Goal: Task Accomplishment & Management: Manage account settings

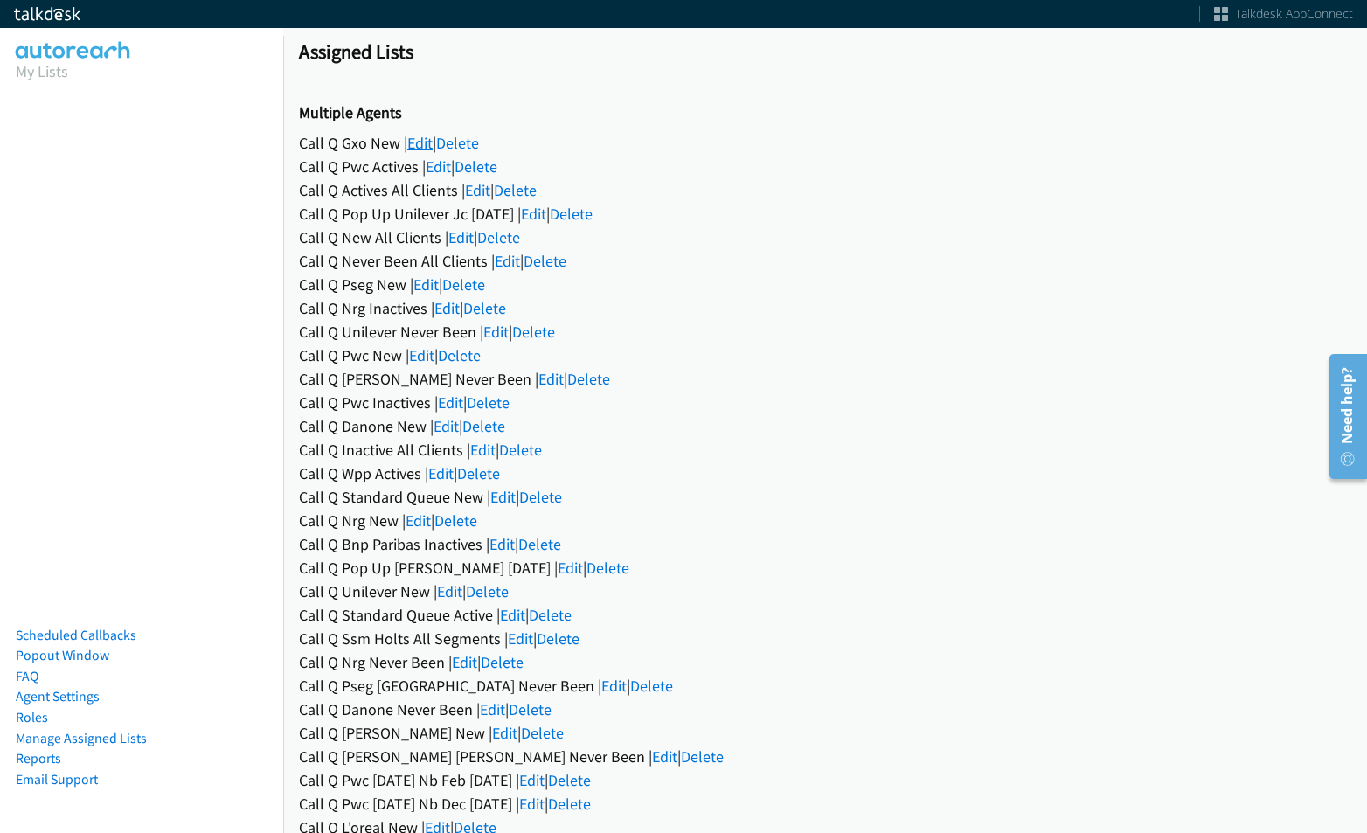
click at [426, 141] on link "Edit" at bounding box center [419, 143] width 25 height 20
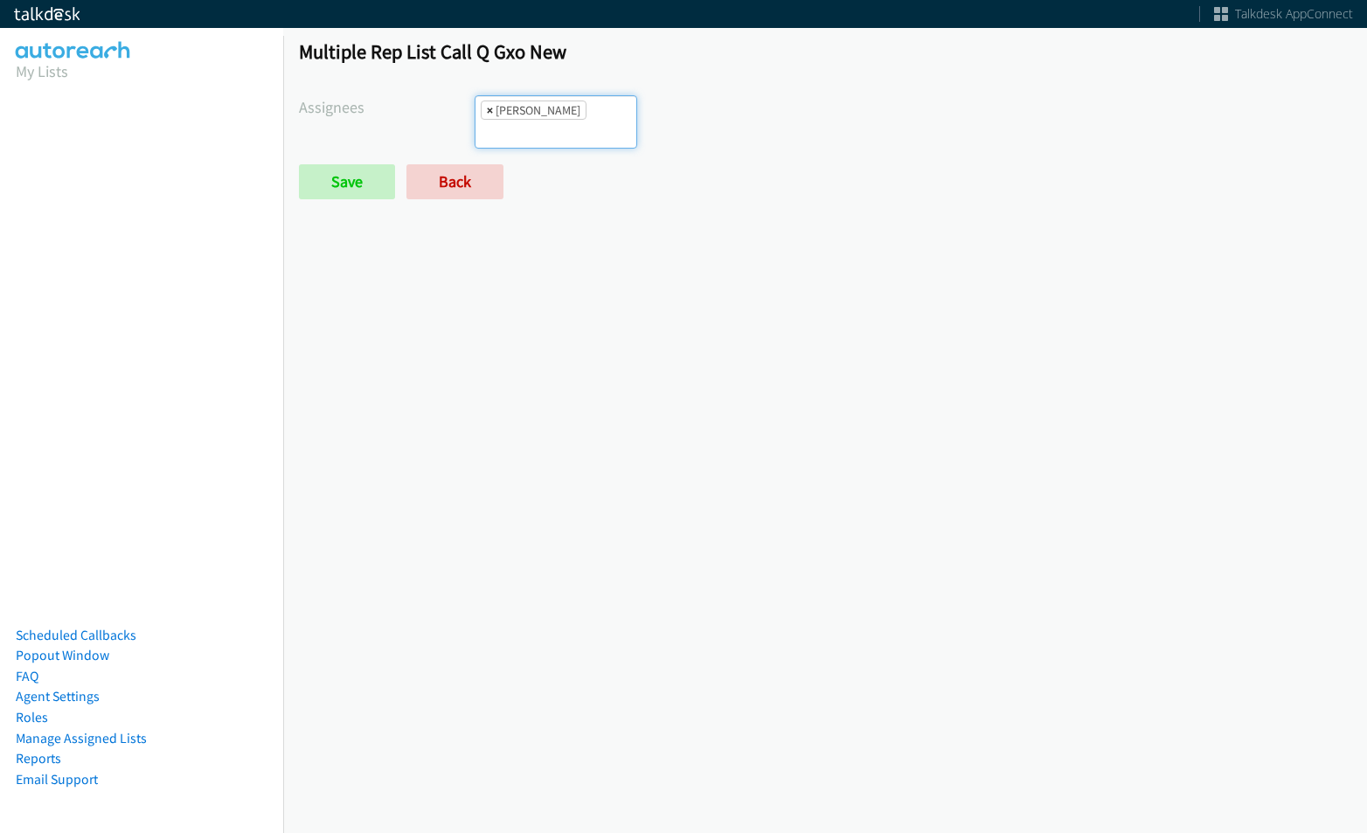
click at [487, 105] on span "×" at bounding box center [490, 109] width 6 height 17
select select
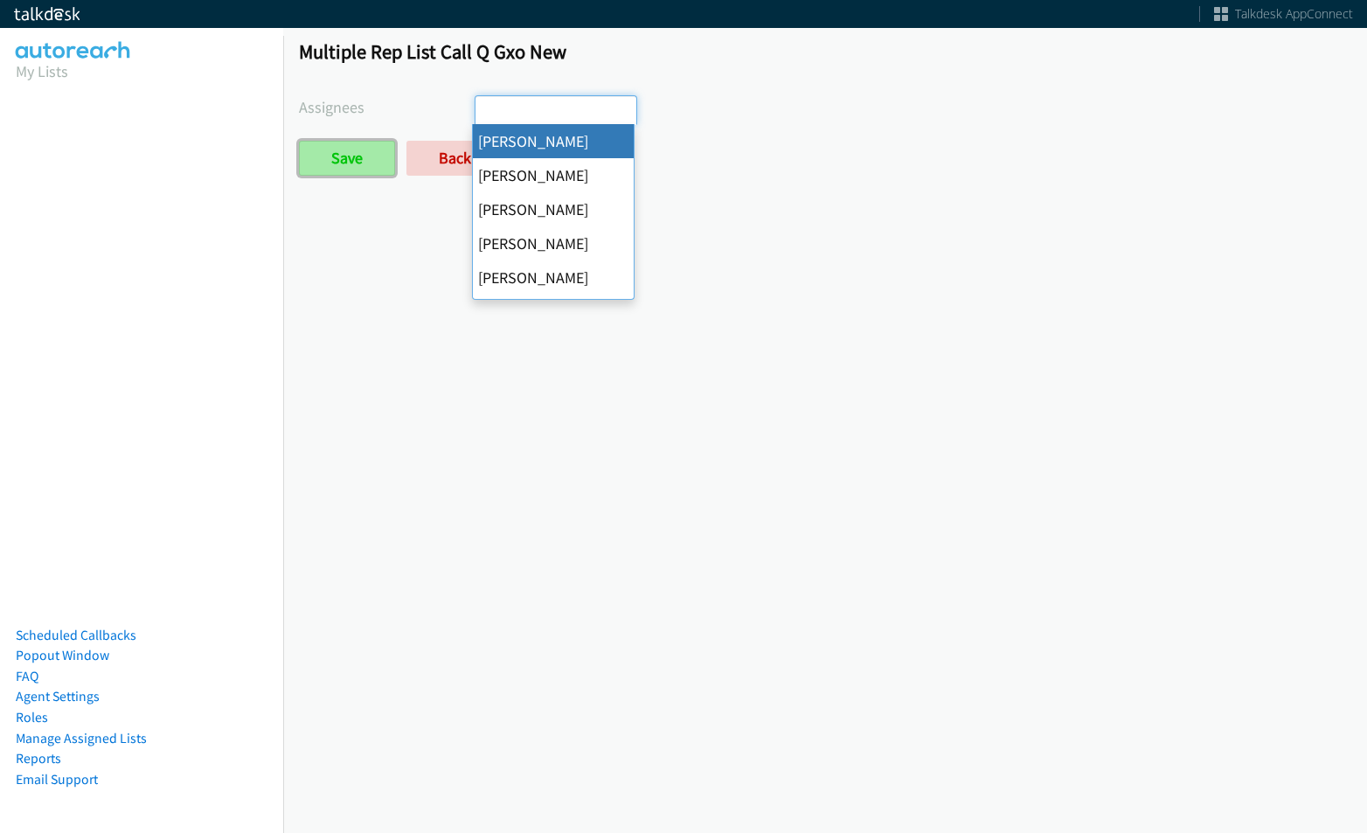
click at [394, 162] on input "Save" at bounding box center [347, 158] width 96 height 35
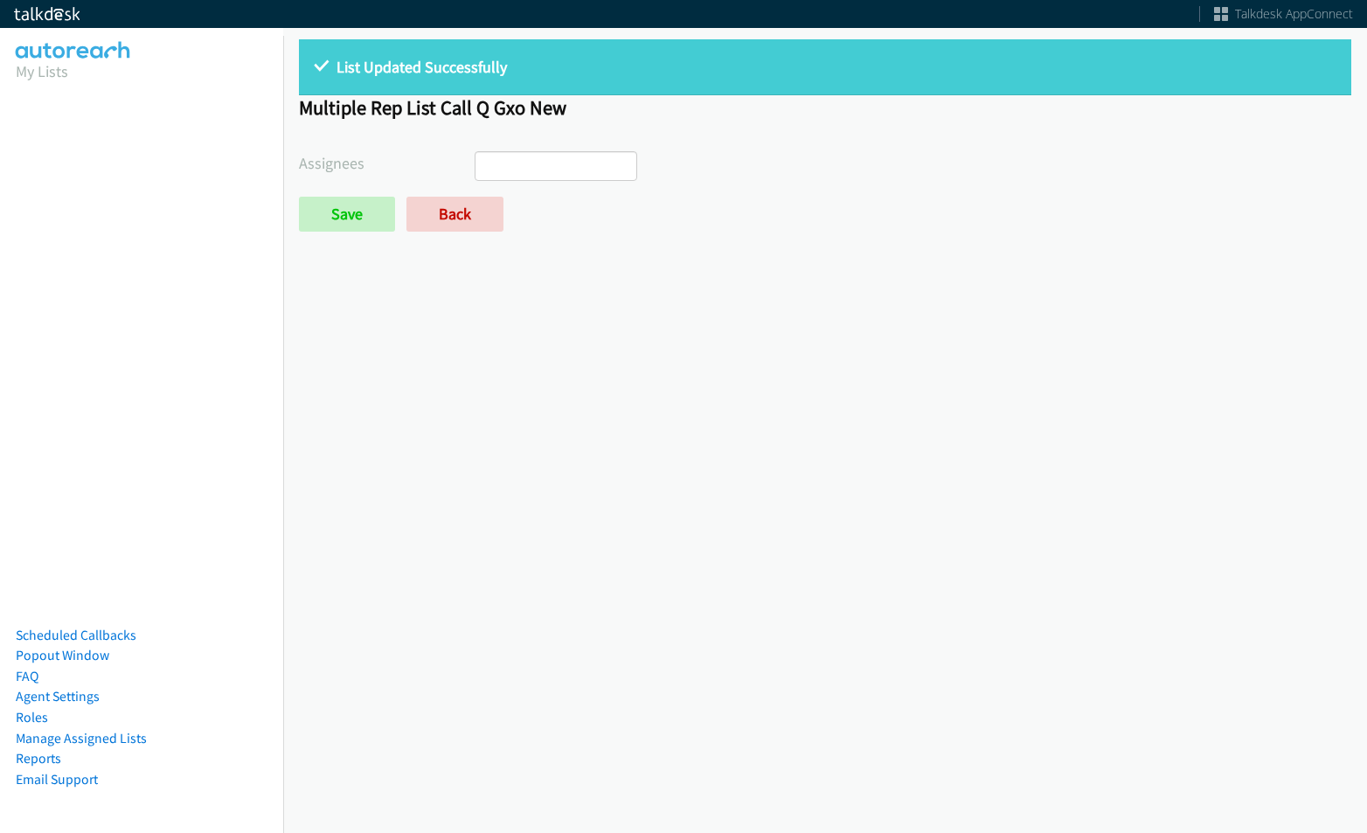
select select
click at [473, 193] on form "Assignees Abigail Odhiambo Alana Ruiz Cathy Shahan Charles Ross Daquaya Johnson…" at bounding box center [825, 191] width 1053 height 80
click at [465, 212] on link "Back" at bounding box center [455, 214] width 97 height 35
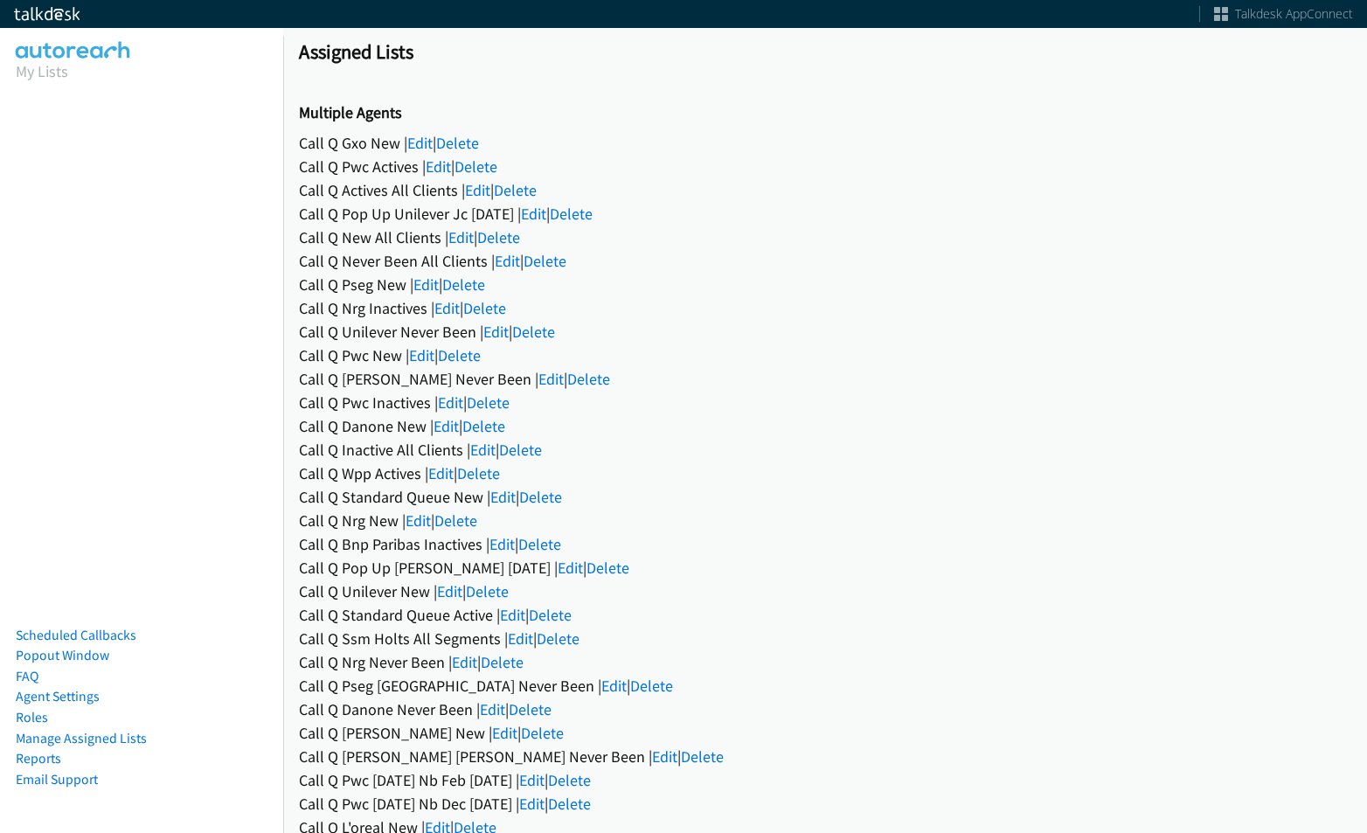
click at [451, 166] on link "Edit" at bounding box center [438, 167] width 25 height 20
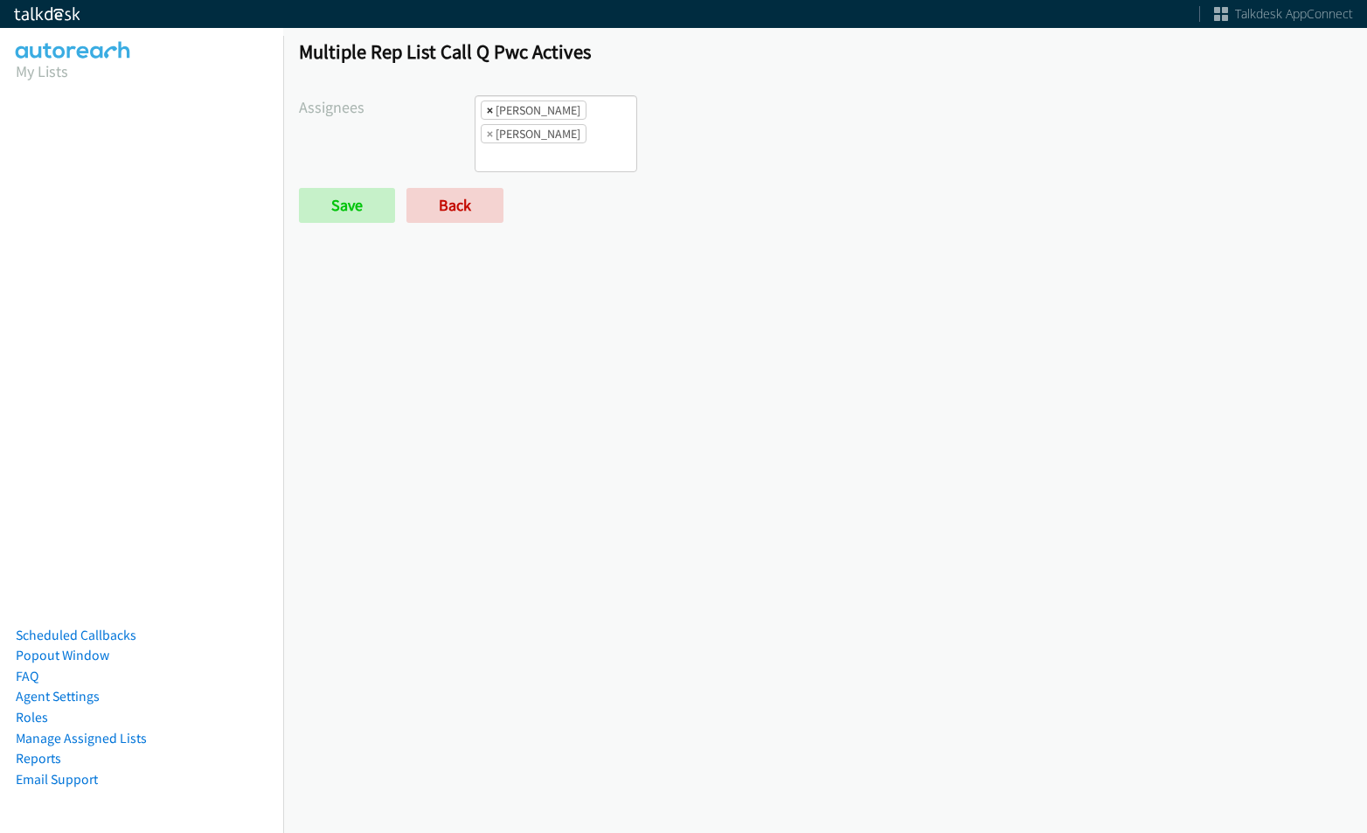
click at [489, 109] on span "×" at bounding box center [490, 109] width 6 height 17
select select "342df737-67c3-4ba0-b24a-dddbcb1c4b65"
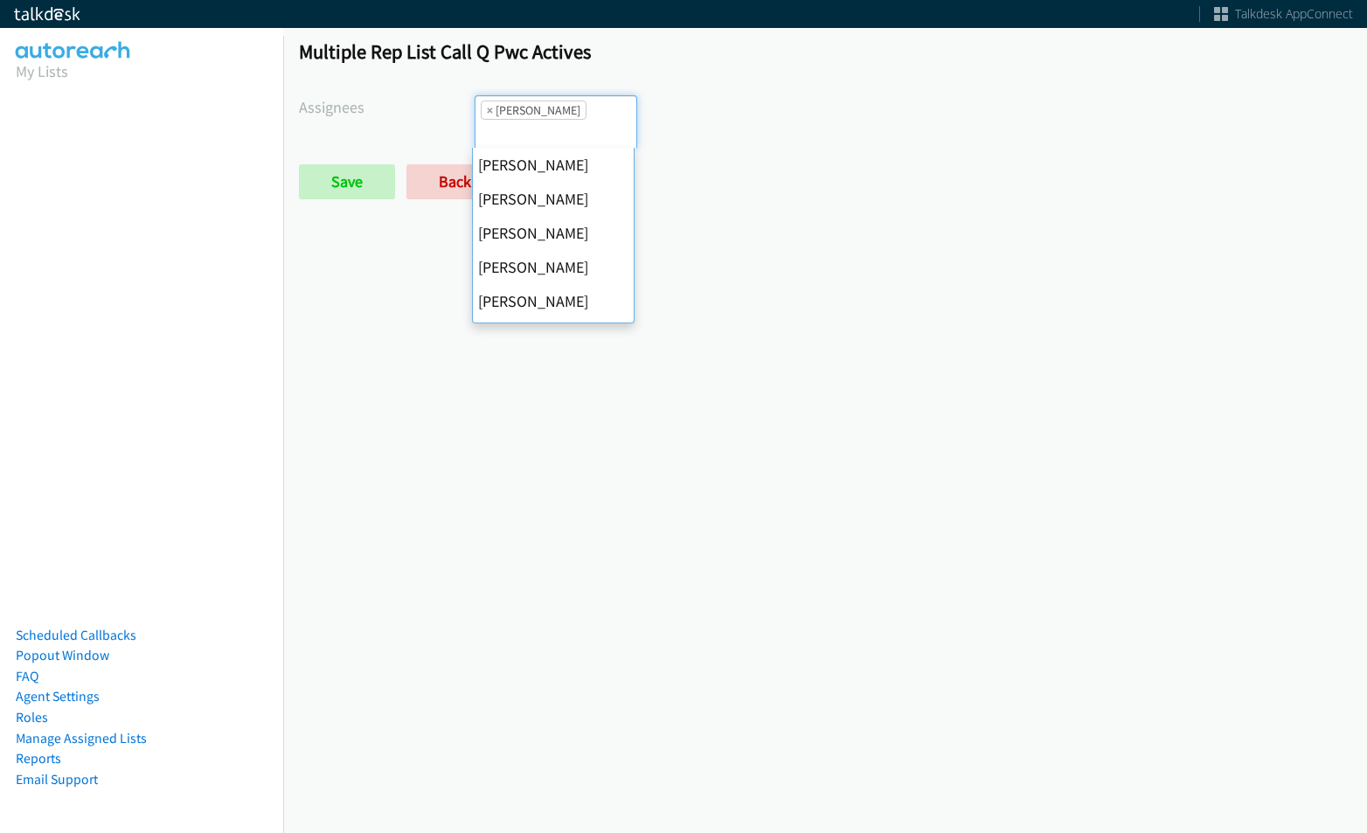
click at [489, 109] on span "×" at bounding box center [490, 109] width 6 height 17
select select
drag, startPoint x: 489, startPoint y: 109, endPoint x: 477, endPoint y: 110, distance: 11.4
click at [485, 120] on input "search" at bounding box center [506, 134] width 61 height 28
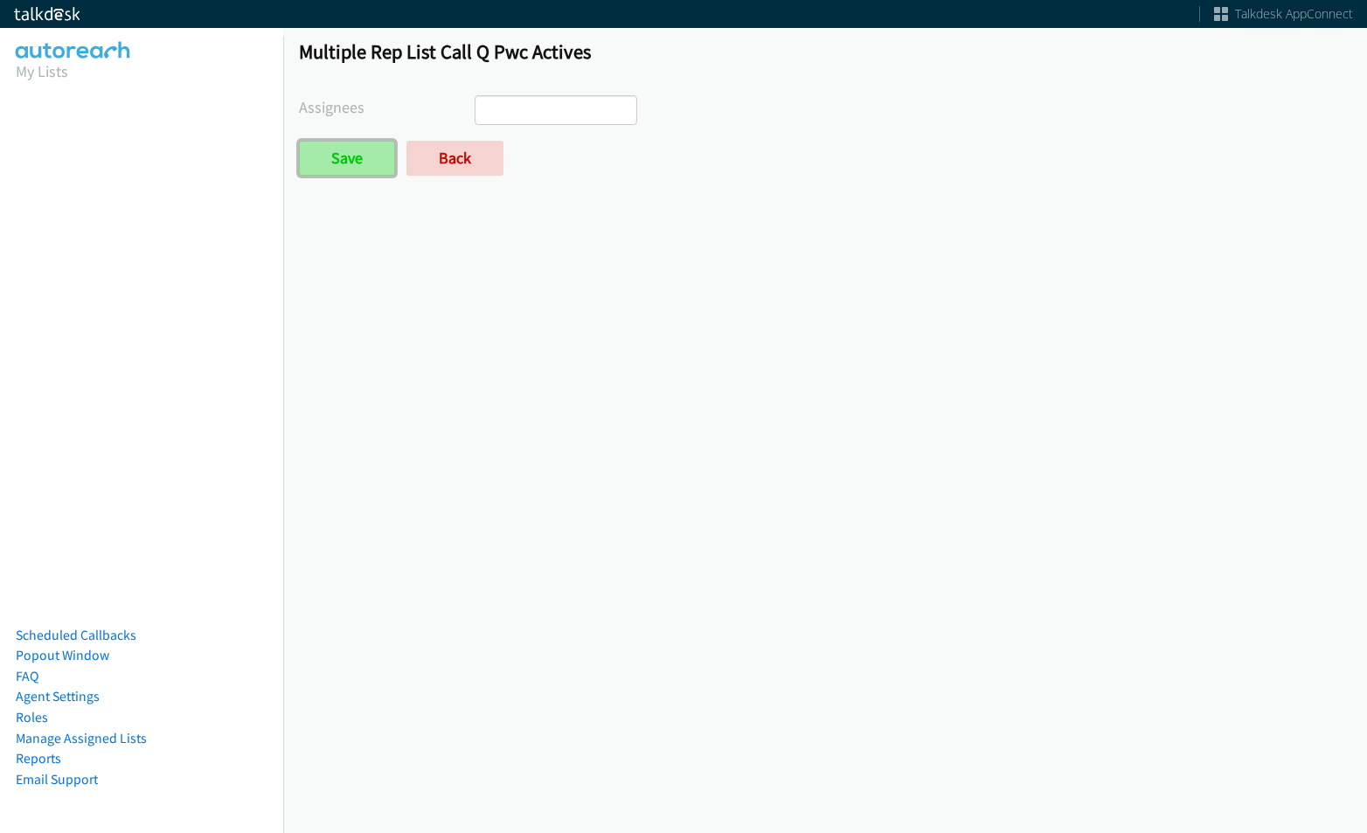
click at [356, 165] on input "Save" at bounding box center [347, 158] width 96 height 35
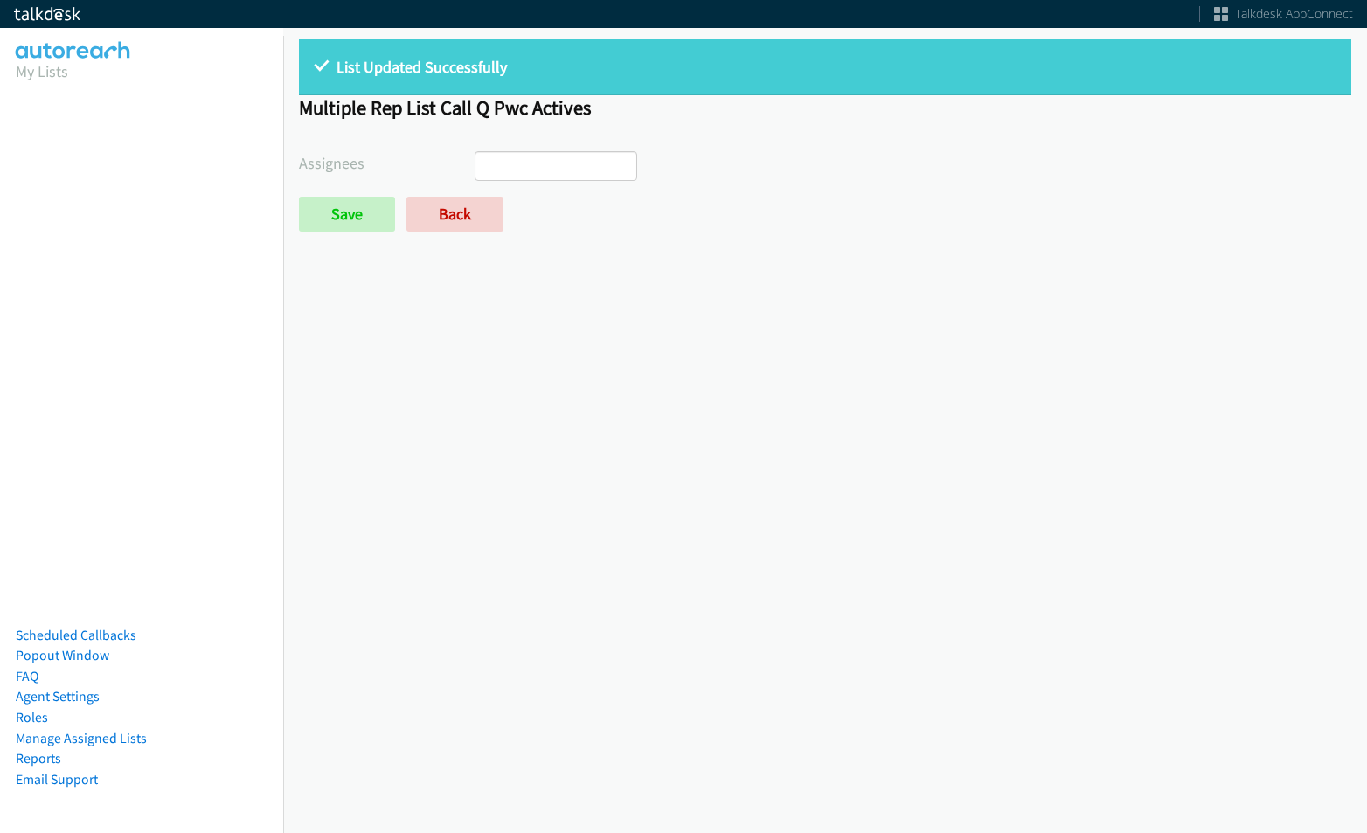
select select
click at [435, 226] on link "Back" at bounding box center [455, 214] width 97 height 35
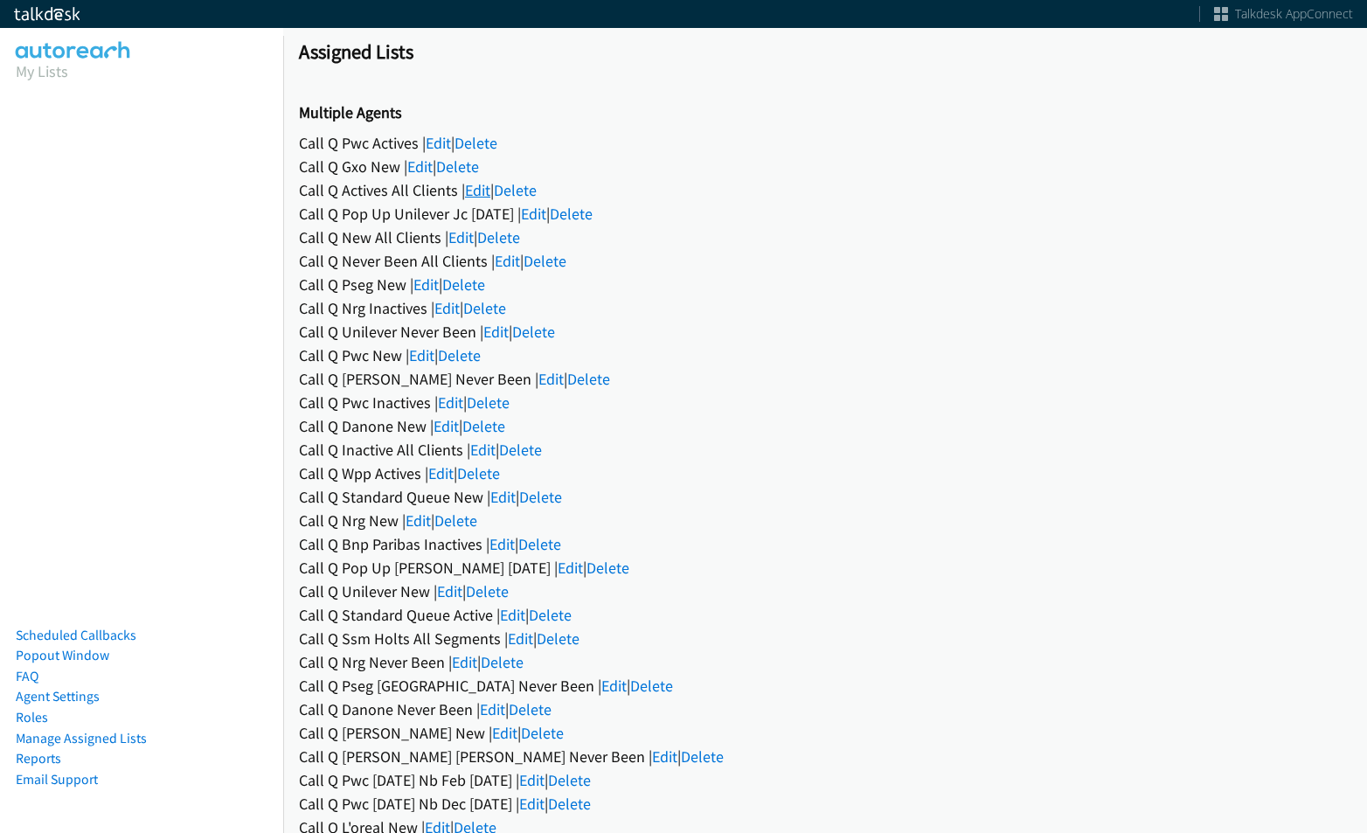
click at [469, 192] on link "Edit" at bounding box center [477, 190] width 25 height 20
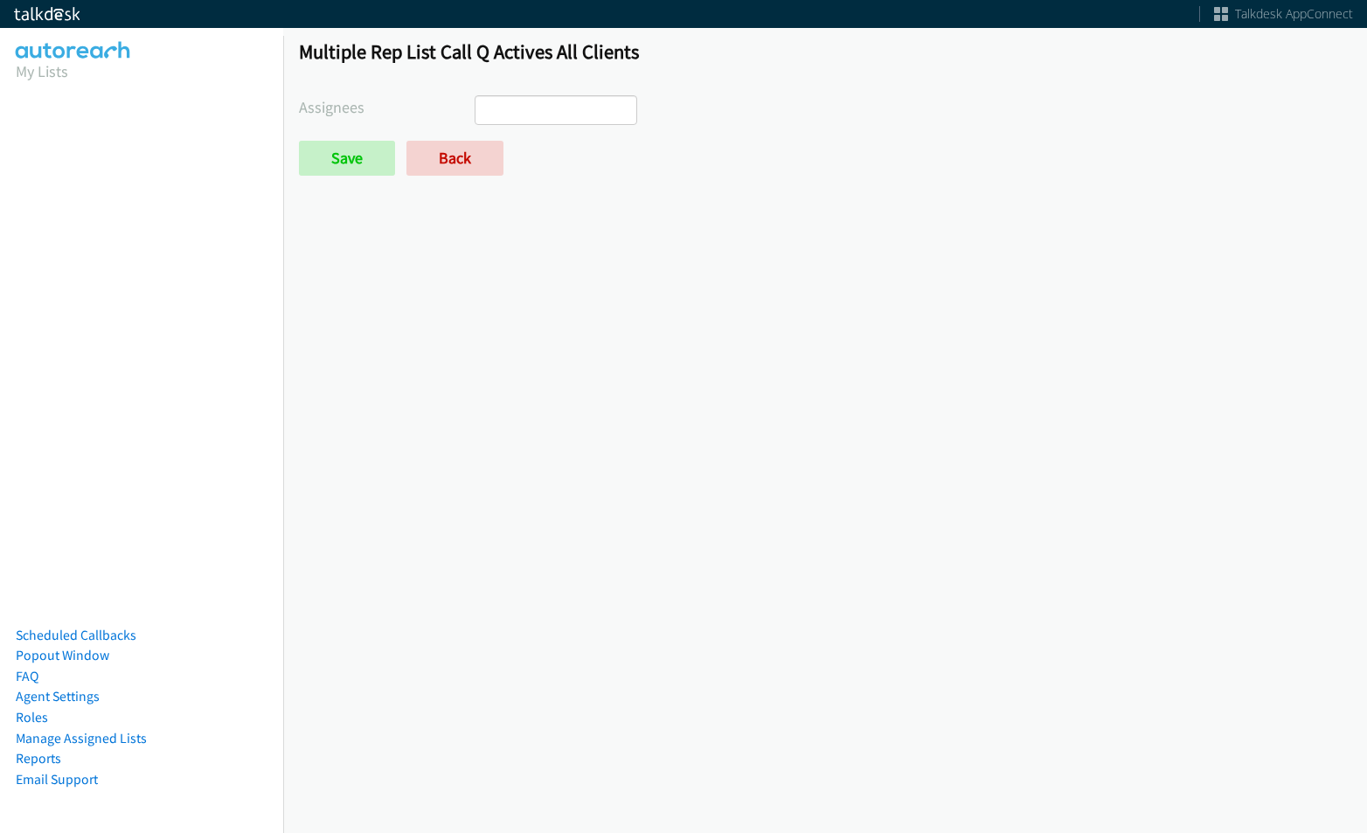
select select
click at [477, 150] on link "Back" at bounding box center [455, 158] width 97 height 35
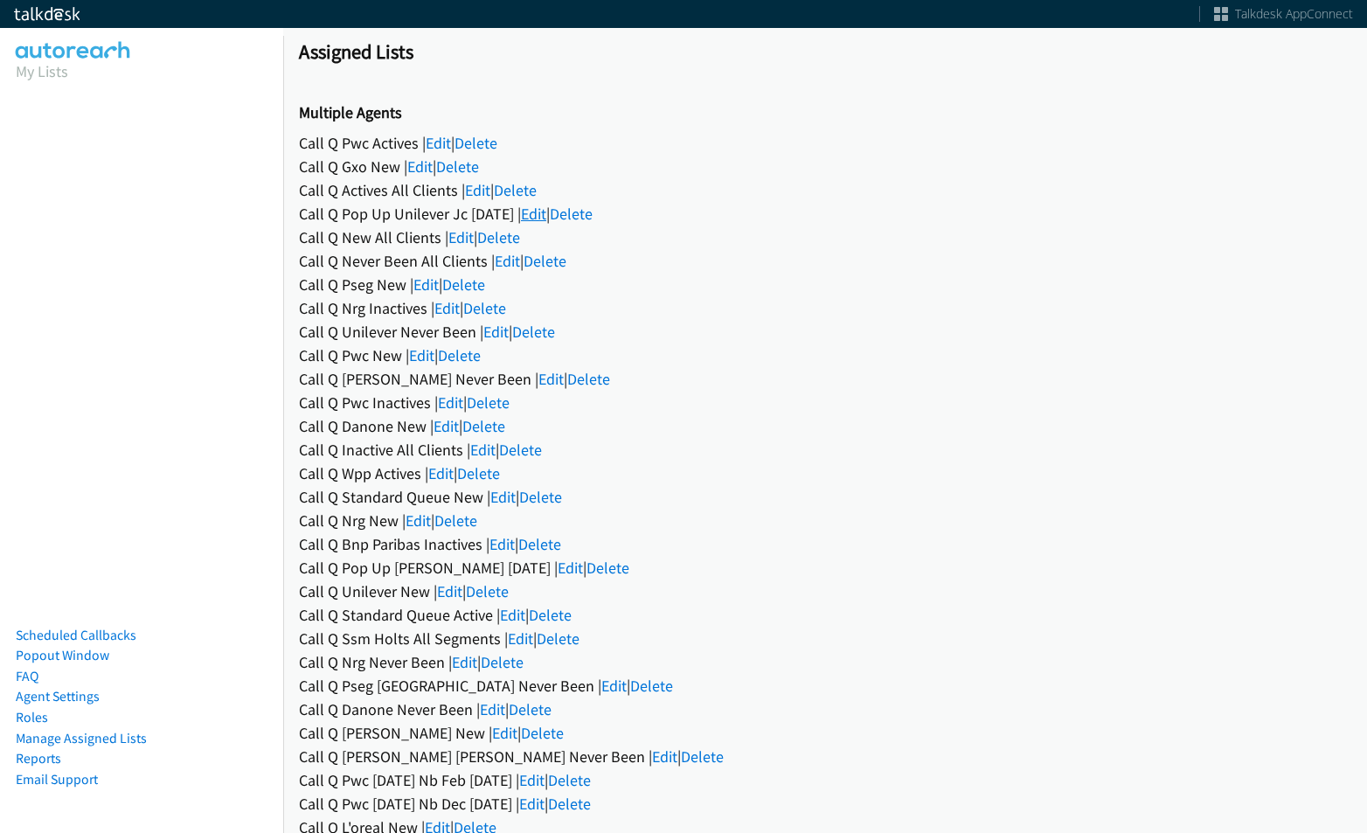
click at [540, 213] on link "Edit" at bounding box center [533, 214] width 25 height 20
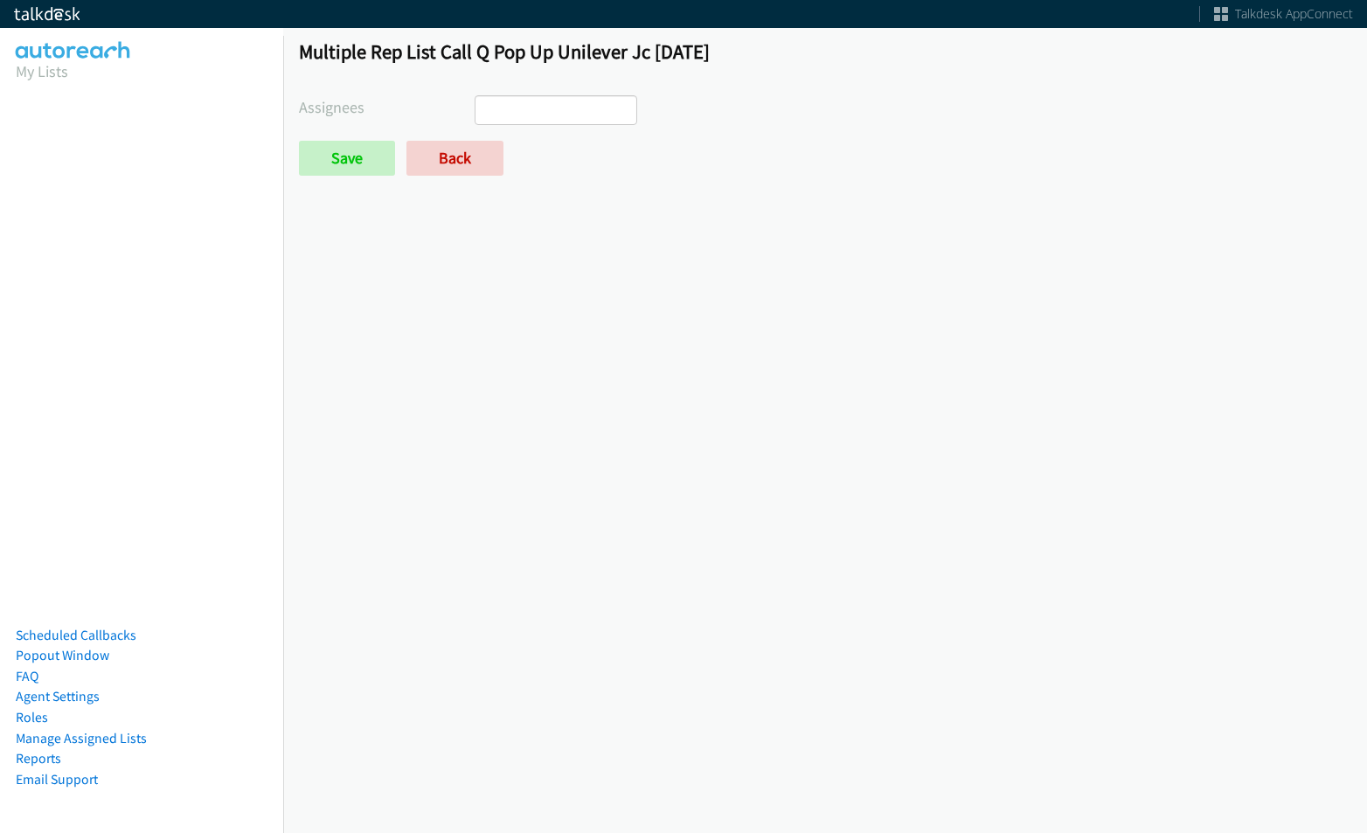
select select
click at [481, 163] on link "Back" at bounding box center [455, 158] width 97 height 35
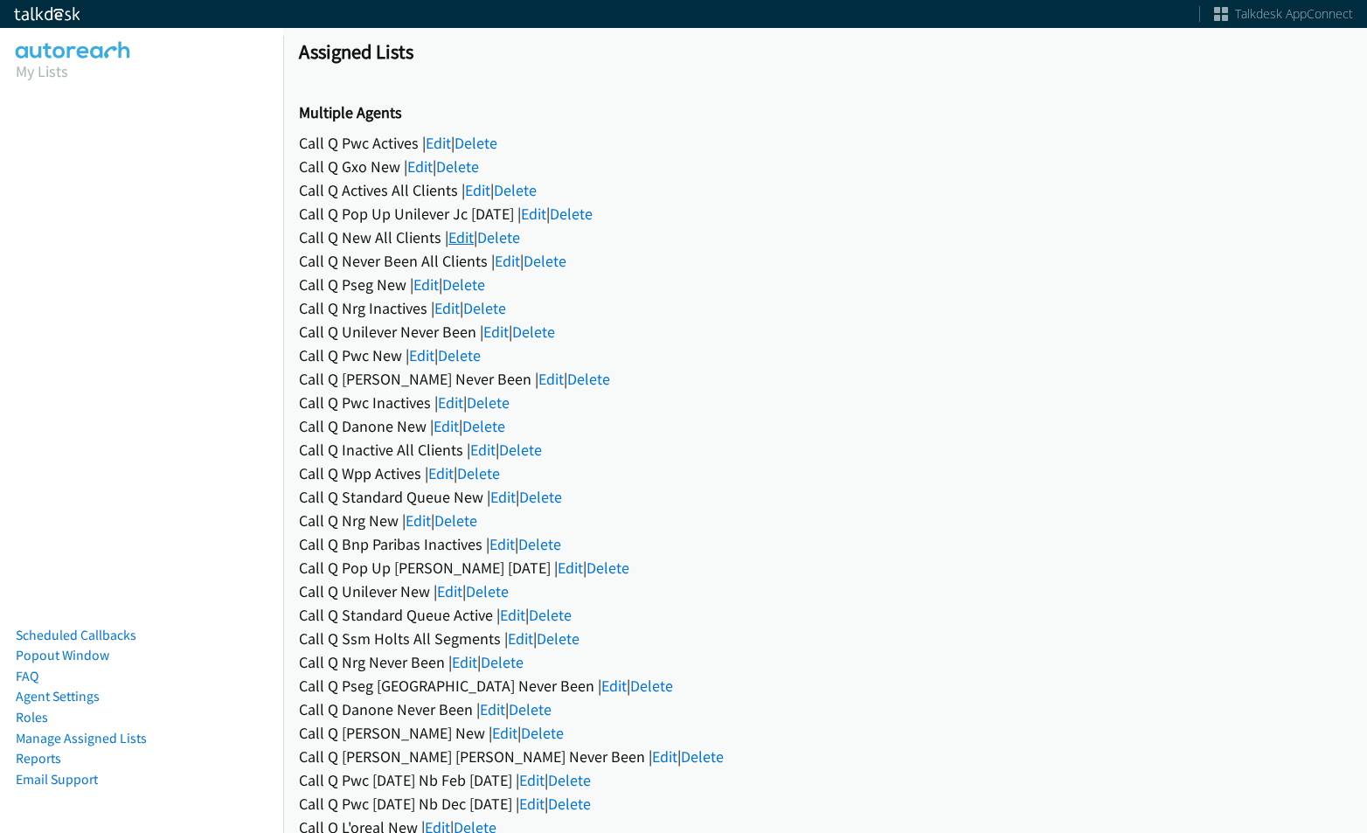
click at [463, 231] on link "Edit" at bounding box center [461, 237] width 25 height 20
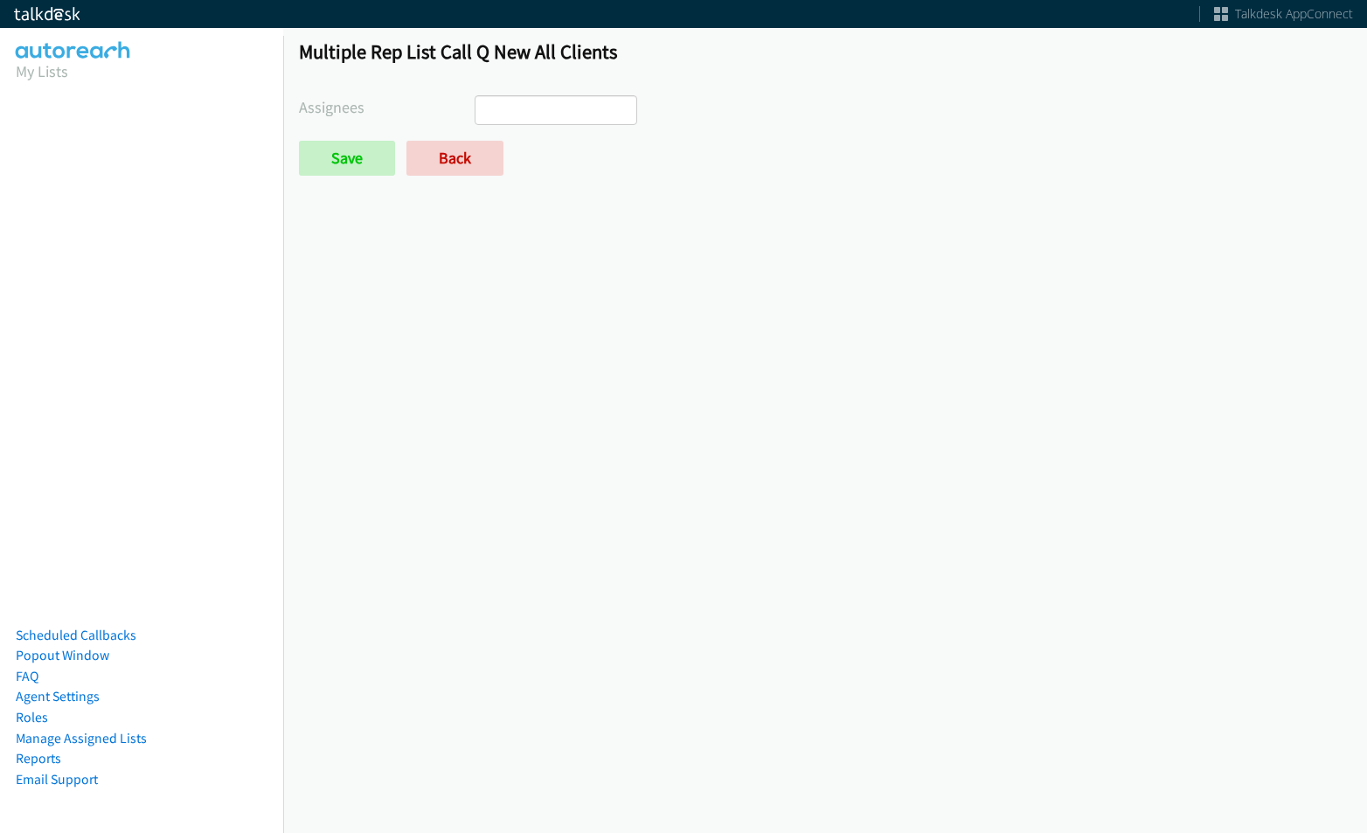
select select
drag, startPoint x: 468, startPoint y: 158, endPoint x: 470, endPoint y: 174, distance: 15.8
click at [467, 158] on link "Back" at bounding box center [455, 158] width 97 height 35
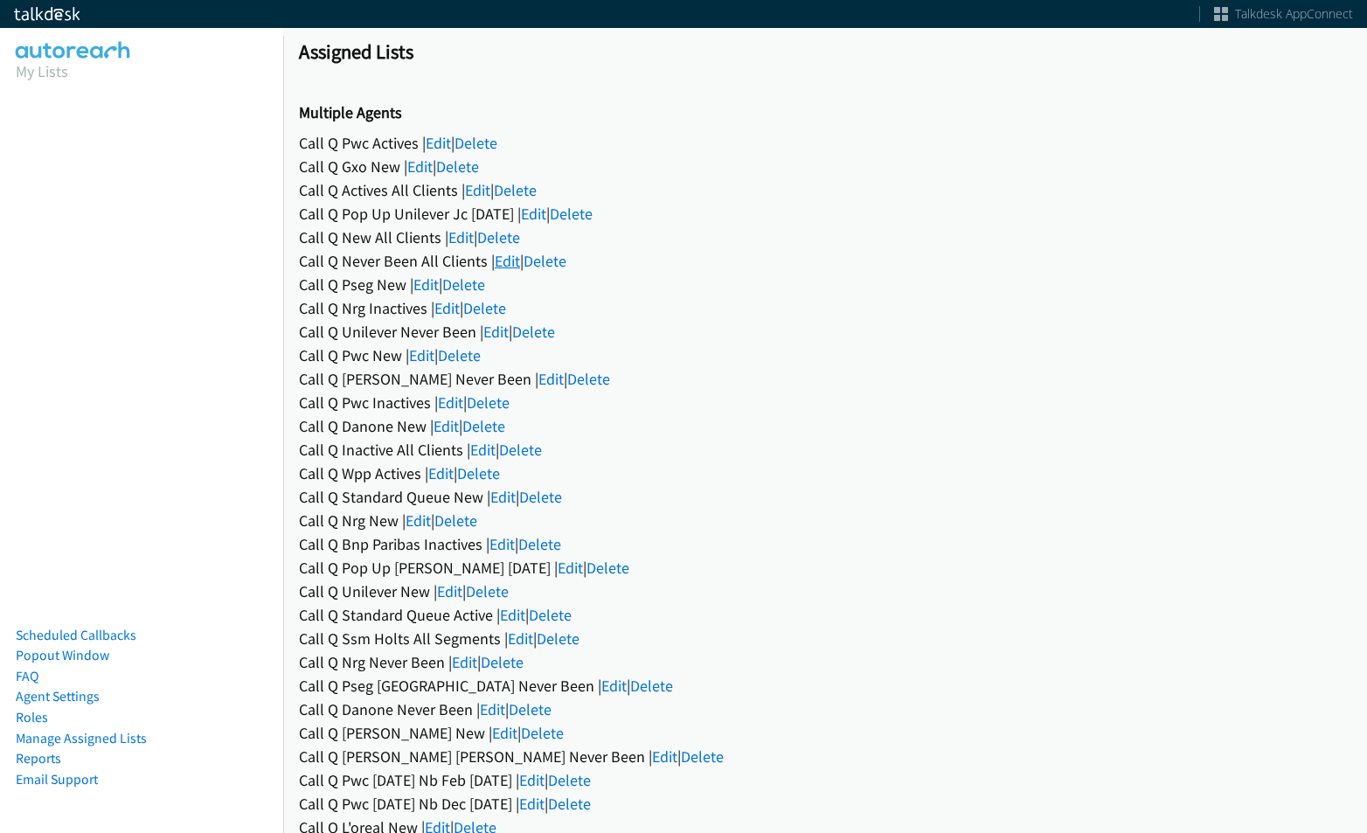
click at [499, 254] on link "Edit" at bounding box center [507, 261] width 25 height 20
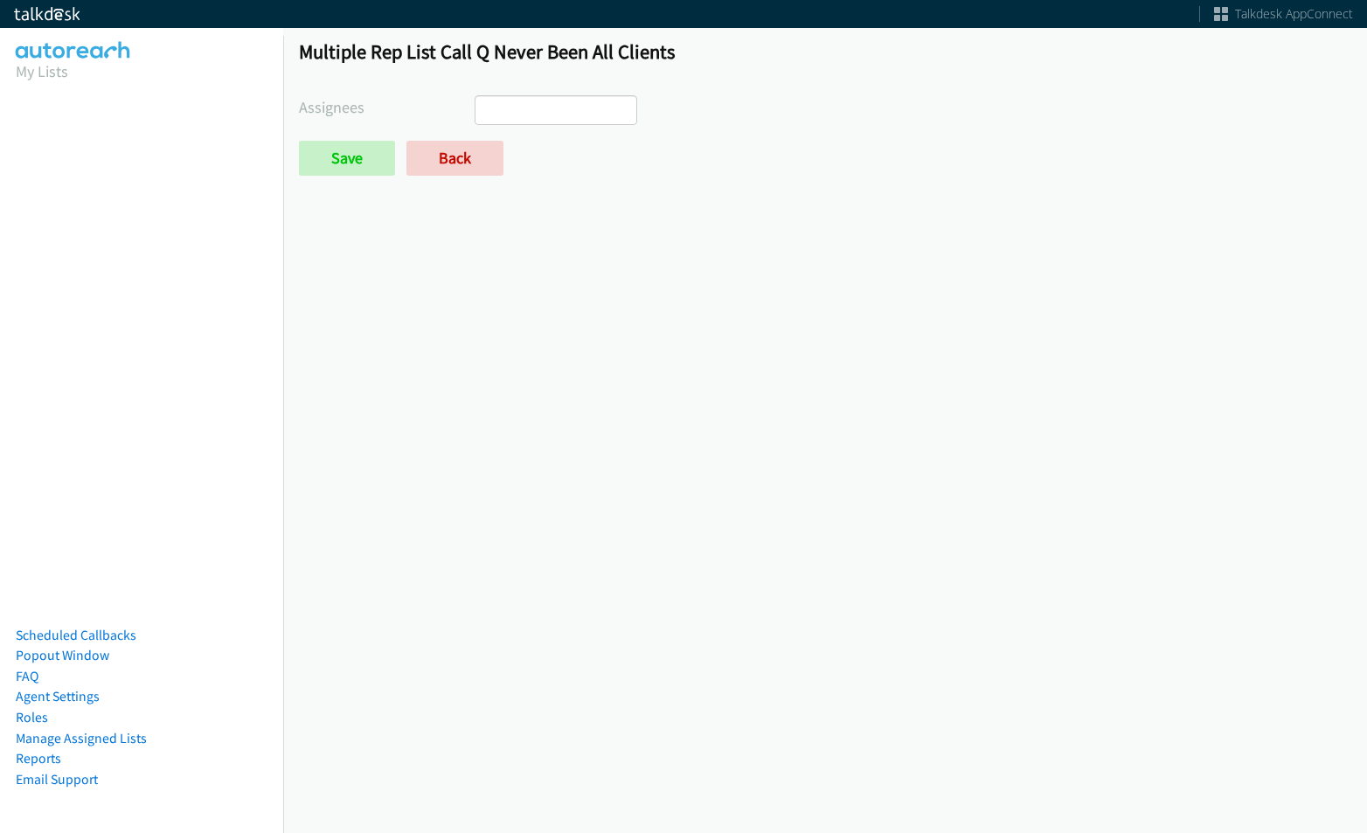
select select
click at [489, 160] on link "Back" at bounding box center [455, 158] width 97 height 35
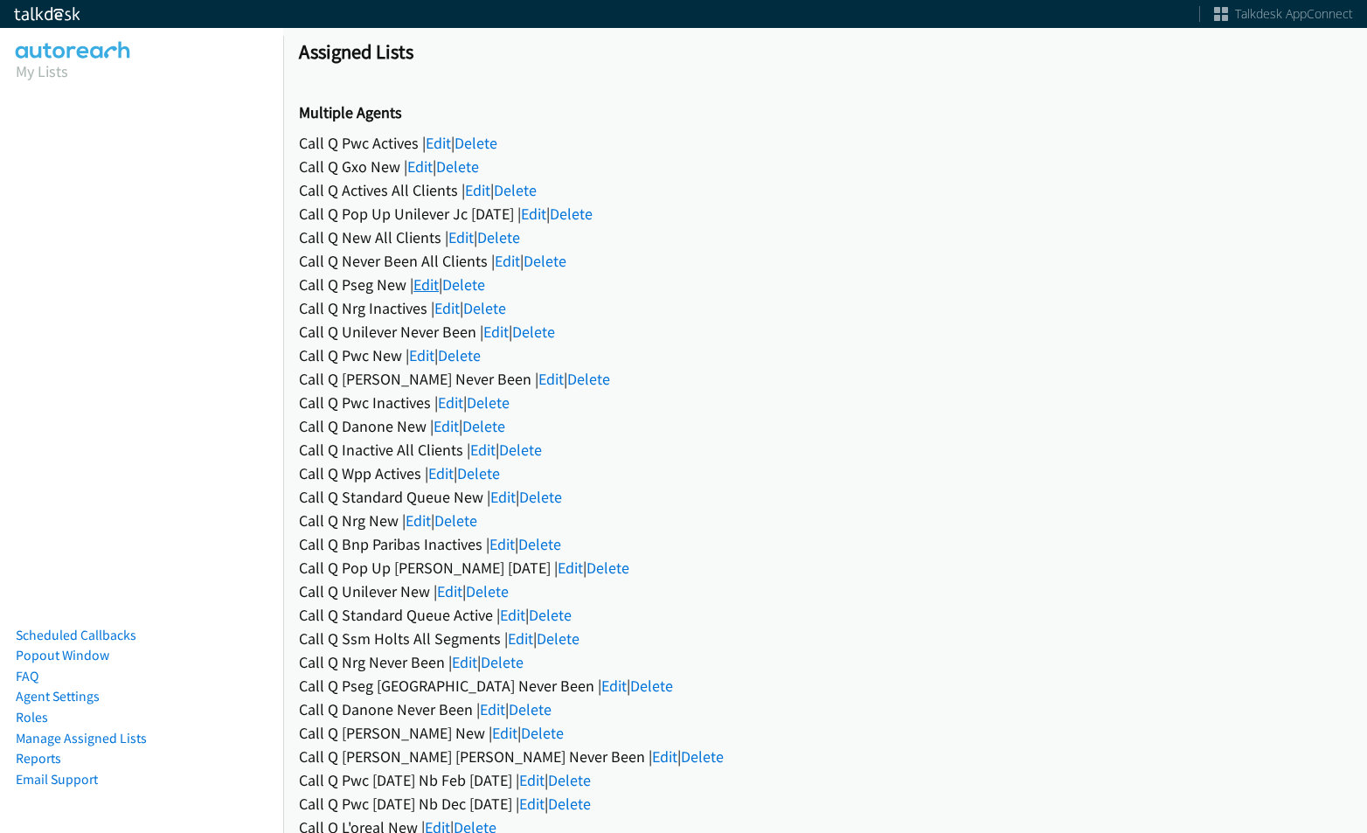
click at [425, 287] on link "Edit" at bounding box center [426, 285] width 25 height 20
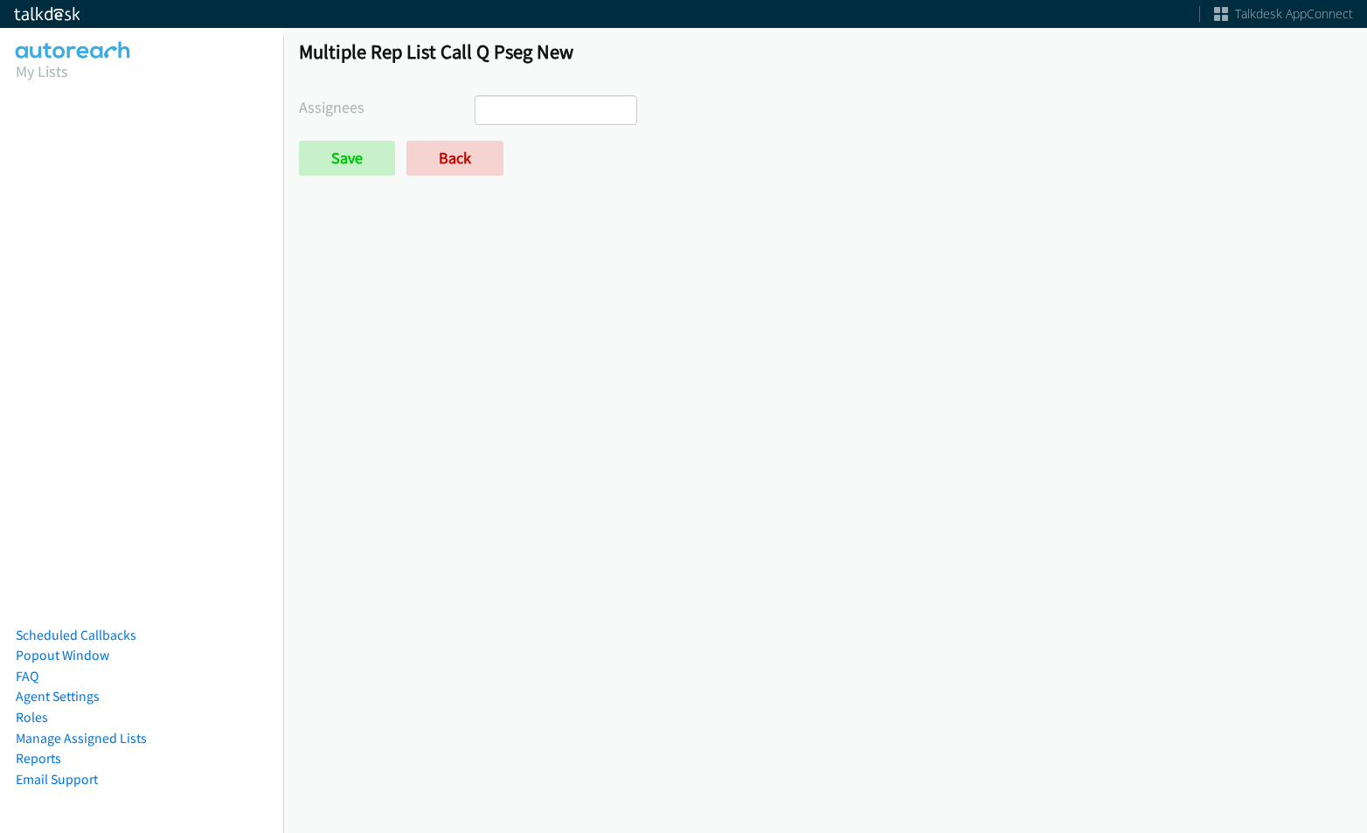
select select
drag, startPoint x: 473, startPoint y: 159, endPoint x: 475, endPoint y: 132, distance: 27.2
click at [472, 159] on link "Back" at bounding box center [455, 158] width 97 height 35
